Goal: Find specific fact: Find specific fact

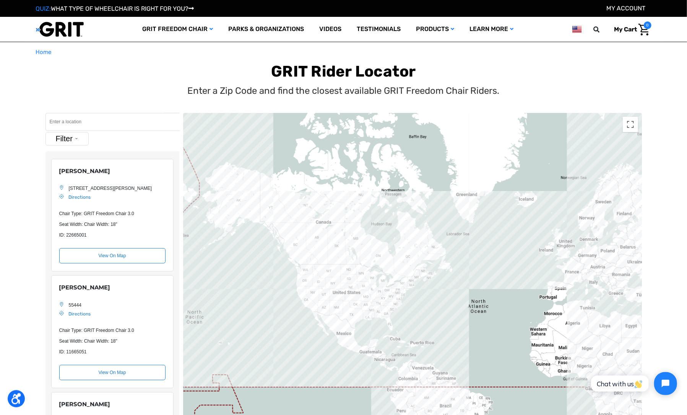
click at [66, 120] on input "Search" at bounding box center [113, 122] width 134 height 18
paste input "[US_STATE] Parks and Wildlife"
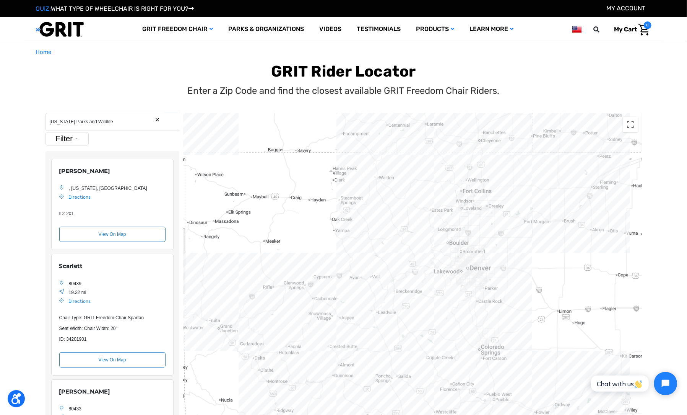
click at [46, 145] on div "Filter Select All Ambassador Customer Park With Chair" at bounding box center [113, 139] width 134 height 15
click at [46, 141] on button "Filter" at bounding box center [67, 138] width 43 height 13
click at [55, 195] on label "Park With Chair" at bounding box center [69, 200] width 29 height 14
click at [50, 195] on input "Park With Chair" at bounding box center [52, 200] width 5 height 14
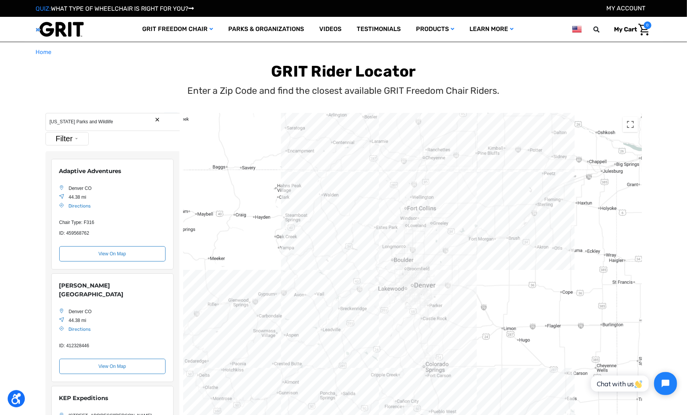
click at [396, 152] on div "Location Map" at bounding box center [412, 285] width 459 height 344
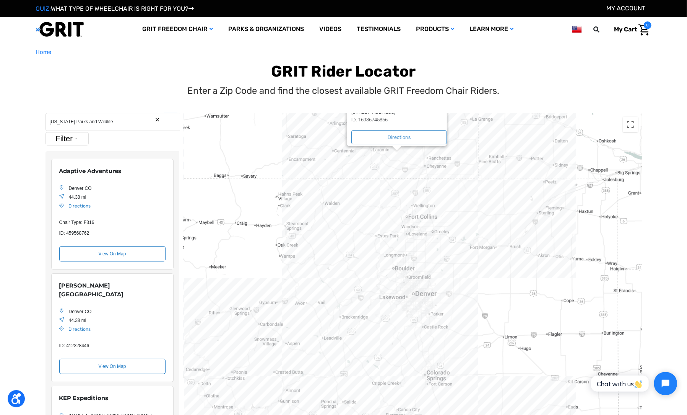
scroll to position [492, 0]
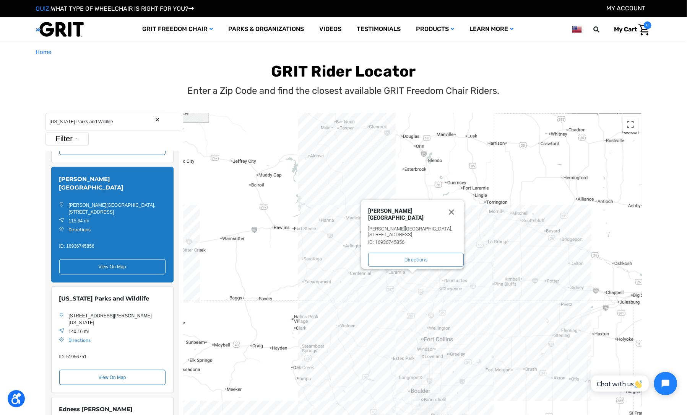
click at [395, 354] on div "[PERSON_NAME][GEOGRAPHIC_DATA] [PERSON_NAME][GEOGRAPHIC_DATA], [STREET_ADDRESS]…" at bounding box center [412, 285] width 459 height 344
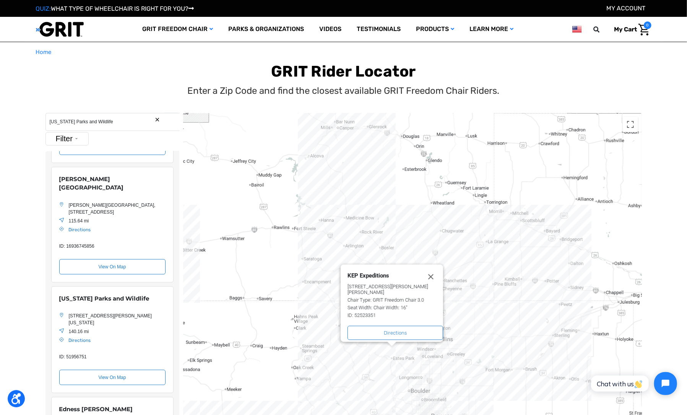
scroll to position [227, 0]
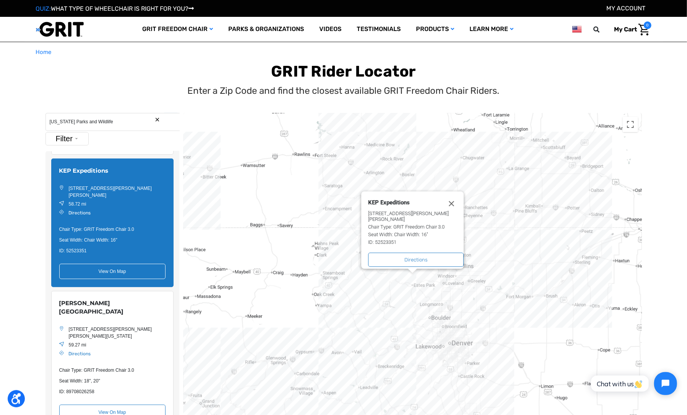
click at [448, 334] on div "KEP Expeditions [STREET_ADDRESS][PERSON_NAME][PERSON_NAME] Website Chair Type: …" at bounding box center [412, 285] width 459 height 344
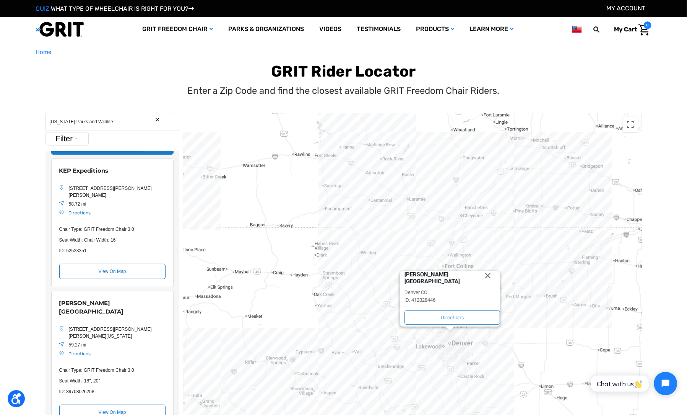
scroll to position [123, 0]
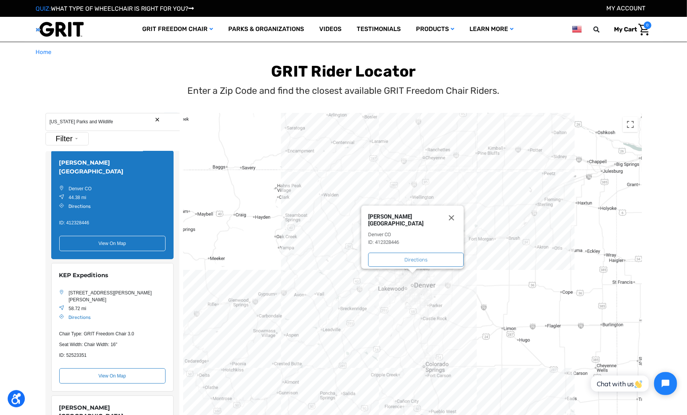
click at [81, 119] on input "[US_STATE] Parks and Wildlife" at bounding box center [113, 122] width 134 height 18
paste input "[STREET_ADDRESS][PERSON_NAME][US_STATE]"
type input "[STREET_ADDRESS][PERSON_NAME][US_STATE]"
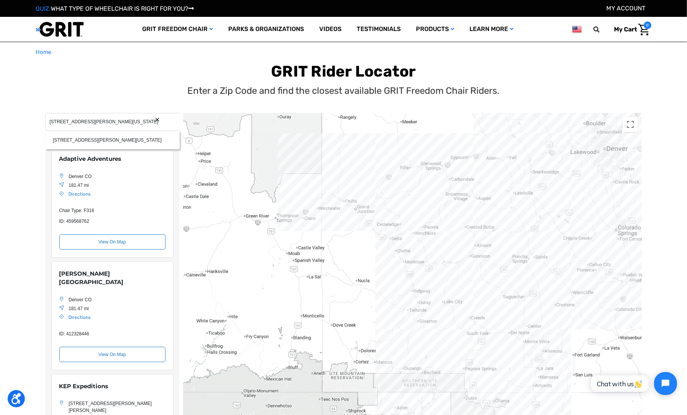
click at [412, 281] on div "Location Map" at bounding box center [412, 285] width 459 height 344
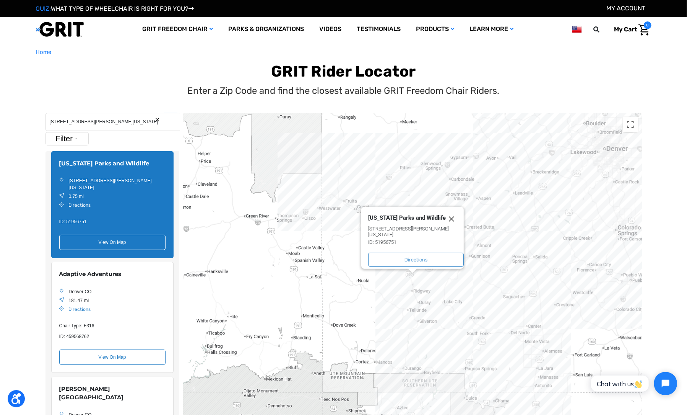
click at [386, 239] on div "ID: 51956751" at bounding box center [416, 242] width 96 height 6
copy div "51956751"
